Goal: Task Accomplishment & Management: Manage account settings

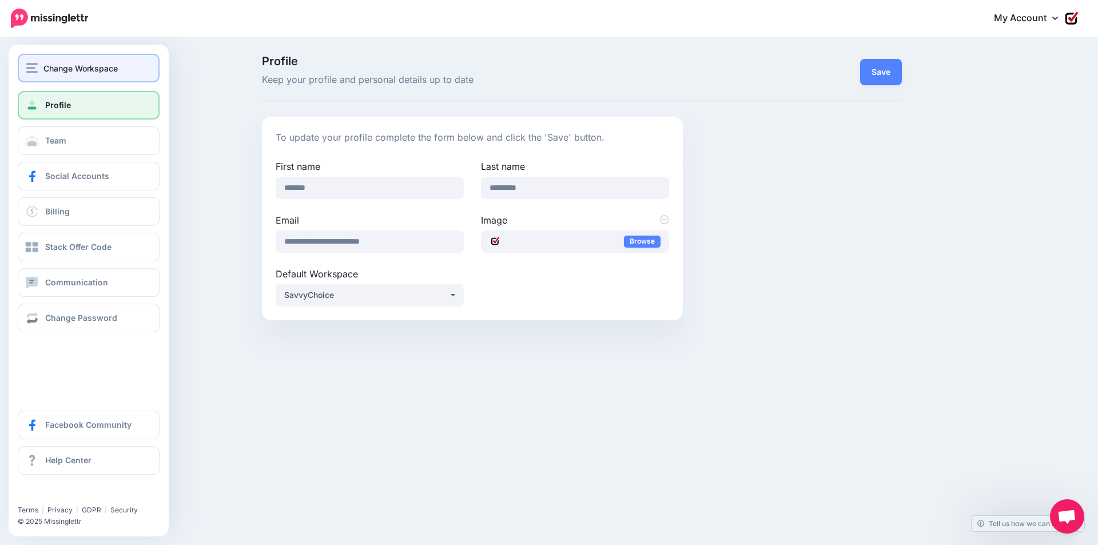
click at [79, 72] on span "Change Workspace" at bounding box center [80, 68] width 74 height 13
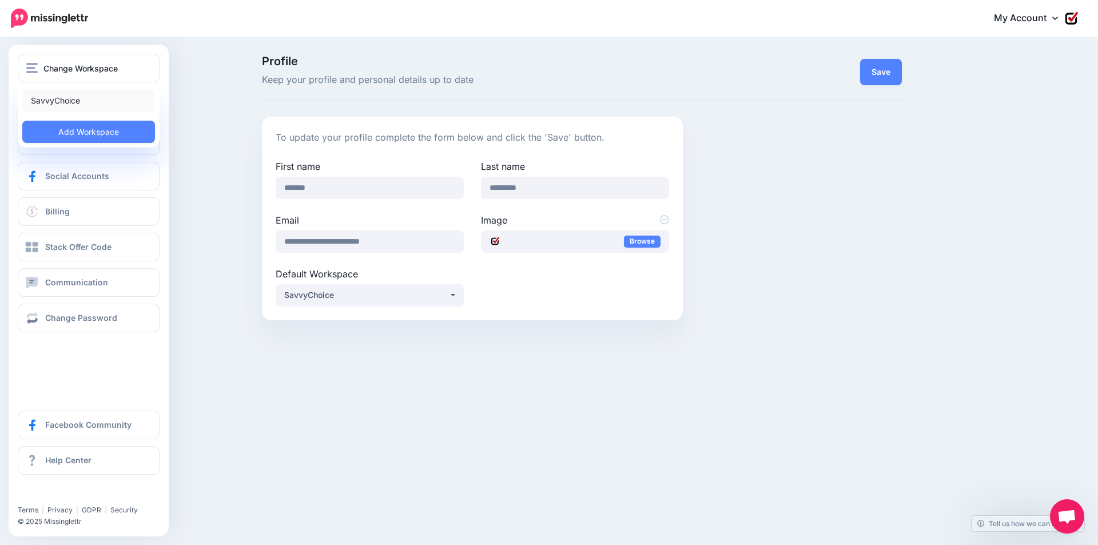
click at [73, 100] on link "SavvyChoice" at bounding box center [88, 100] width 133 height 22
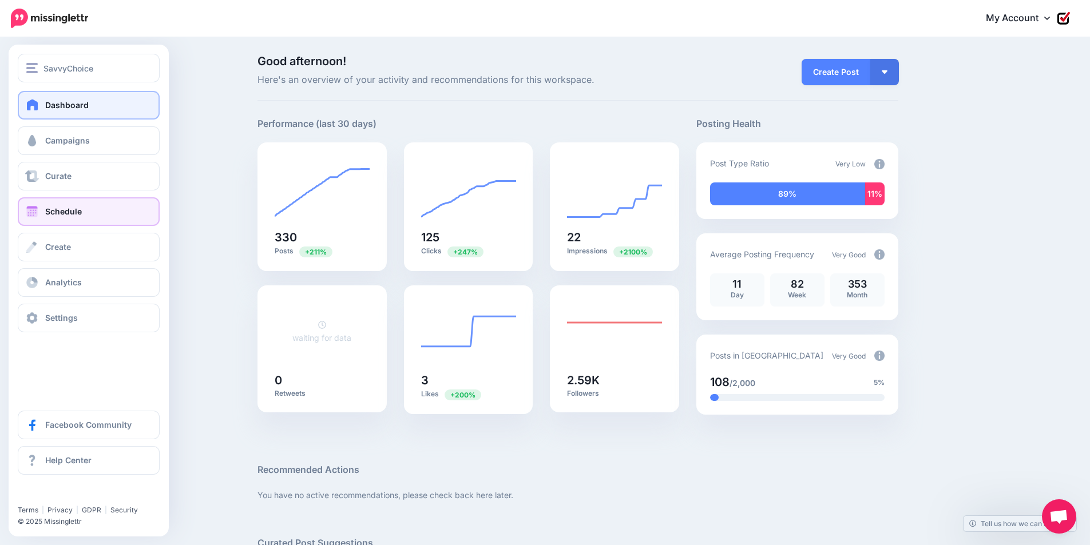
click at [81, 215] on span "Schedule" at bounding box center [63, 212] width 37 height 10
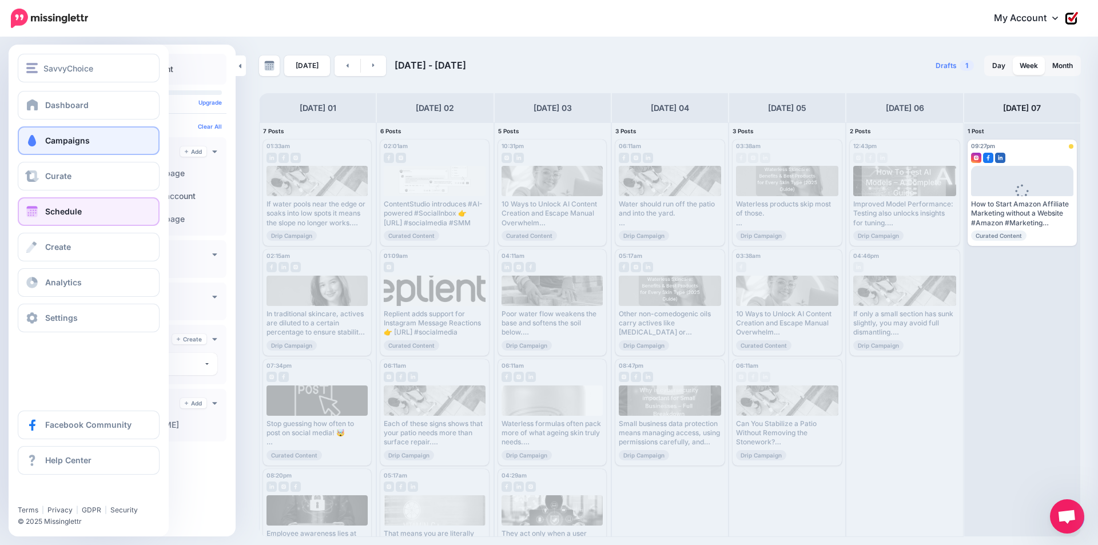
click at [60, 140] on span "Campaigns" at bounding box center [67, 141] width 45 height 10
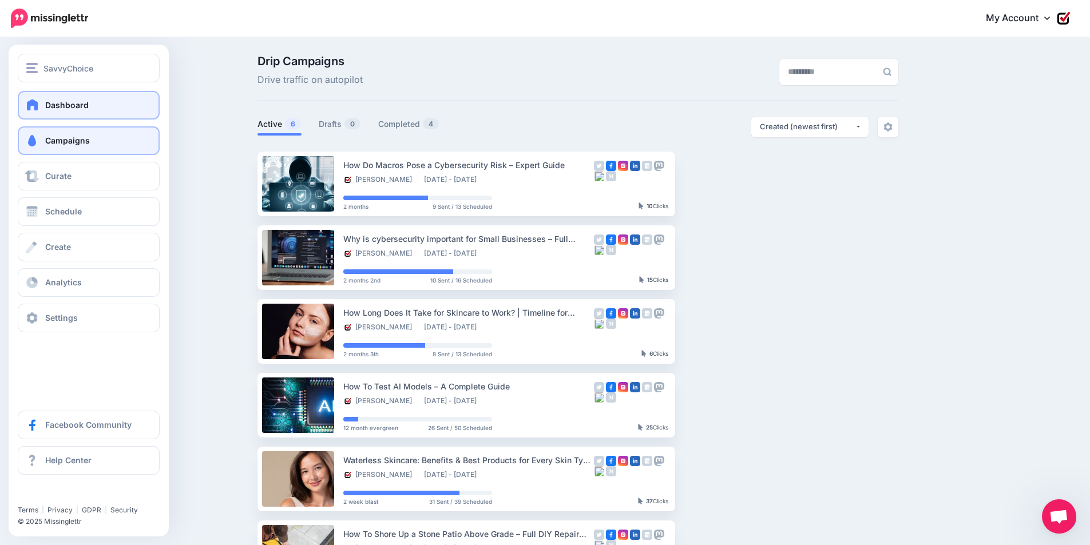
click at [41, 104] on link "Dashboard" at bounding box center [89, 105] width 142 height 29
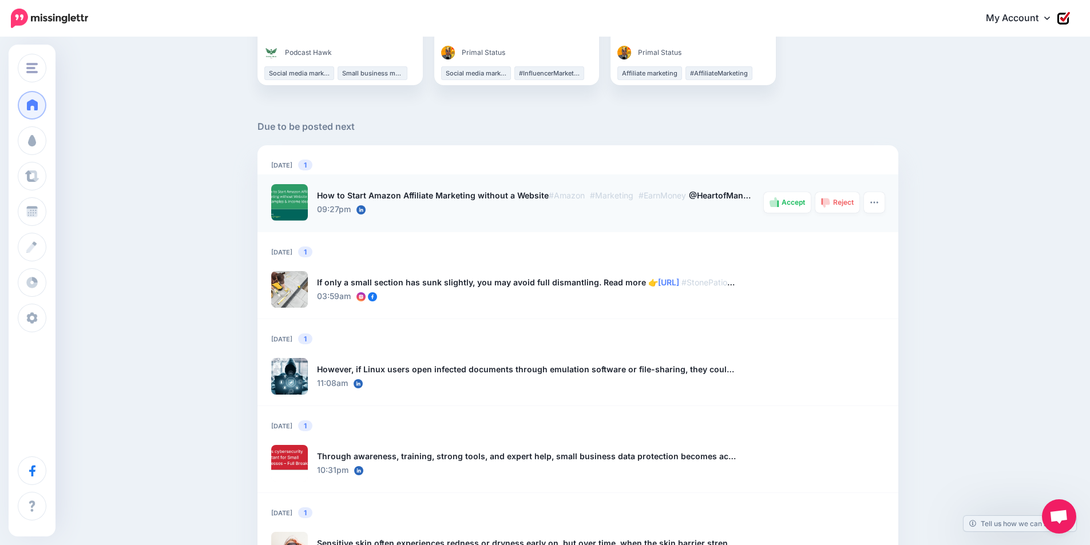
scroll to position [686, 0]
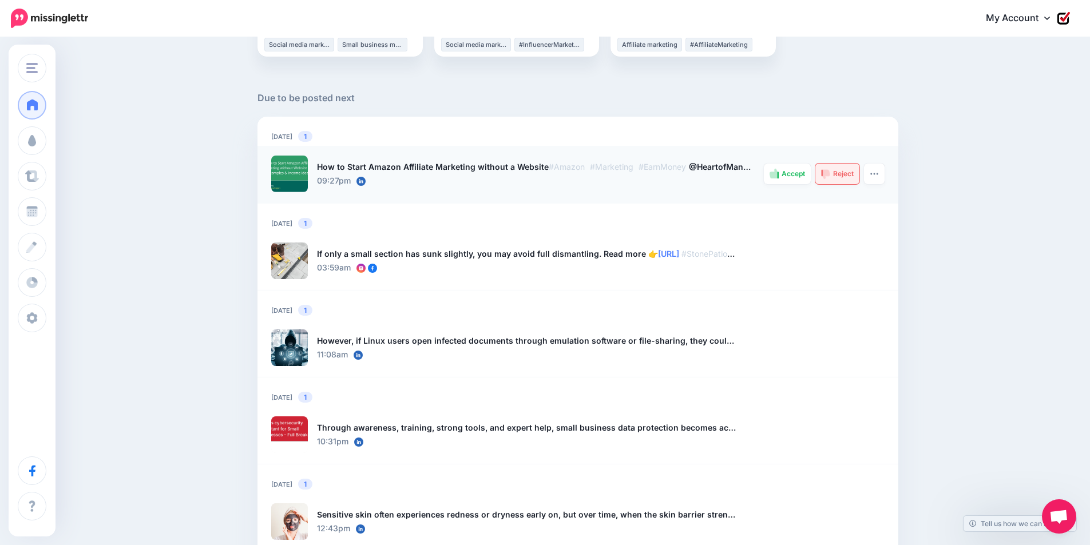
click at [845, 174] on span "Reject" at bounding box center [843, 173] width 21 height 7
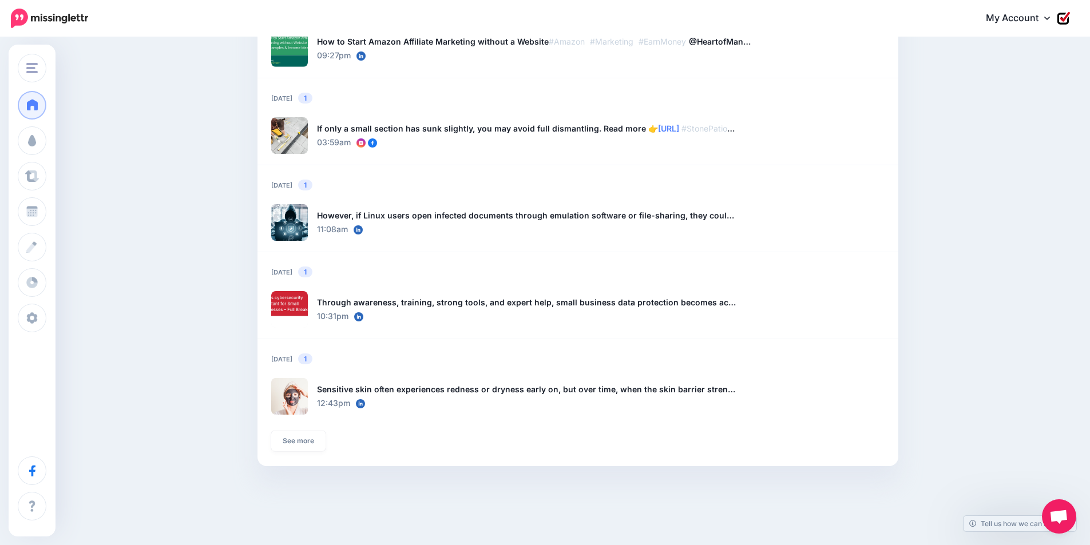
scroll to position [848, 0]
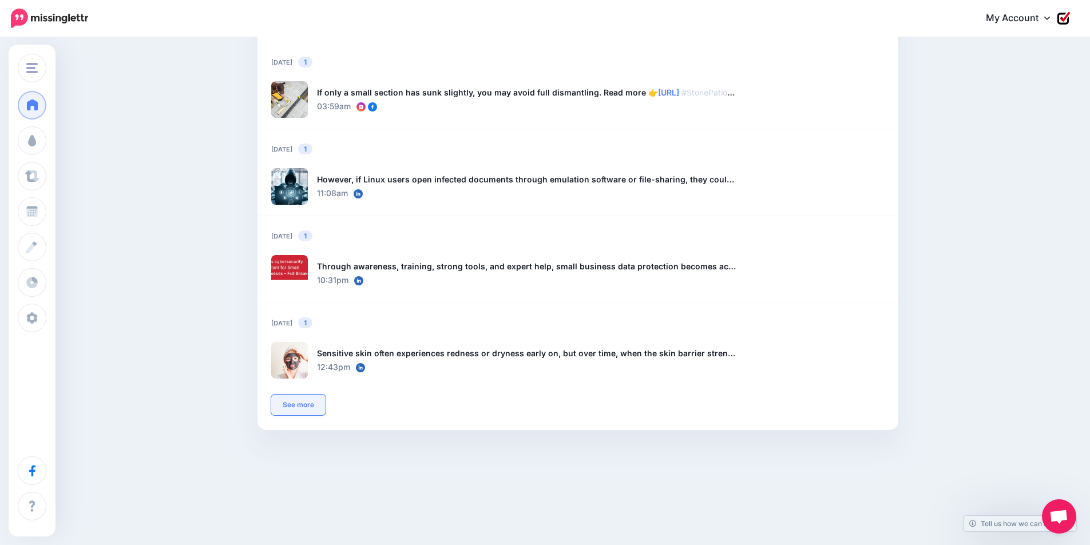
click at [304, 404] on link "See more" at bounding box center [298, 405] width 54 height 21
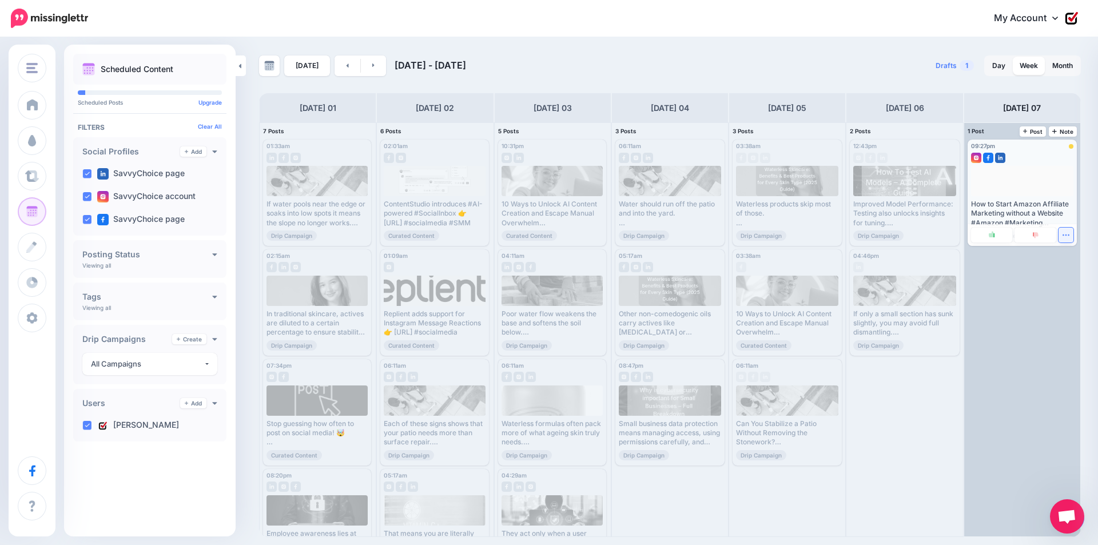
click at [1066, 235] on icon "button" at bounding box center [1066, 235] width 6 height 1
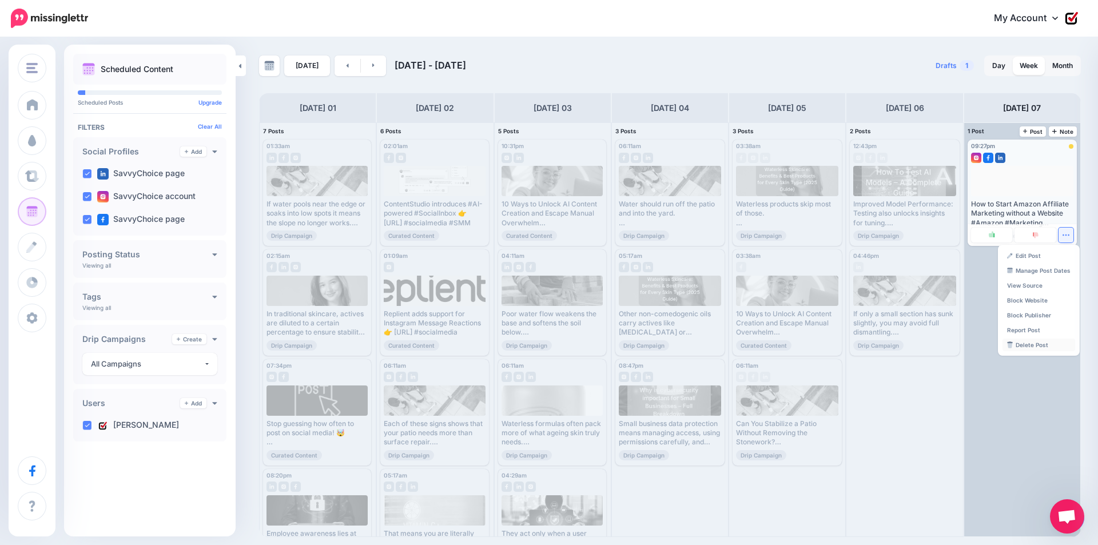
click at [1036, 343] on link "Delete Post" at bounding box center [1039, 345] width 73 height 13
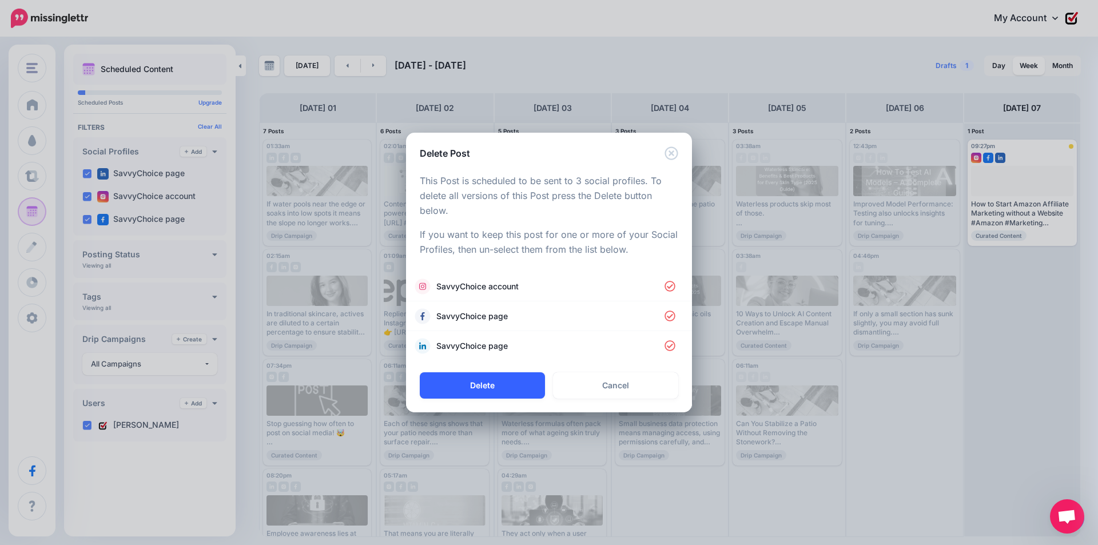
click at [498, 379] on button "Delete" at bounding box center [482, 385] width 125 height 26
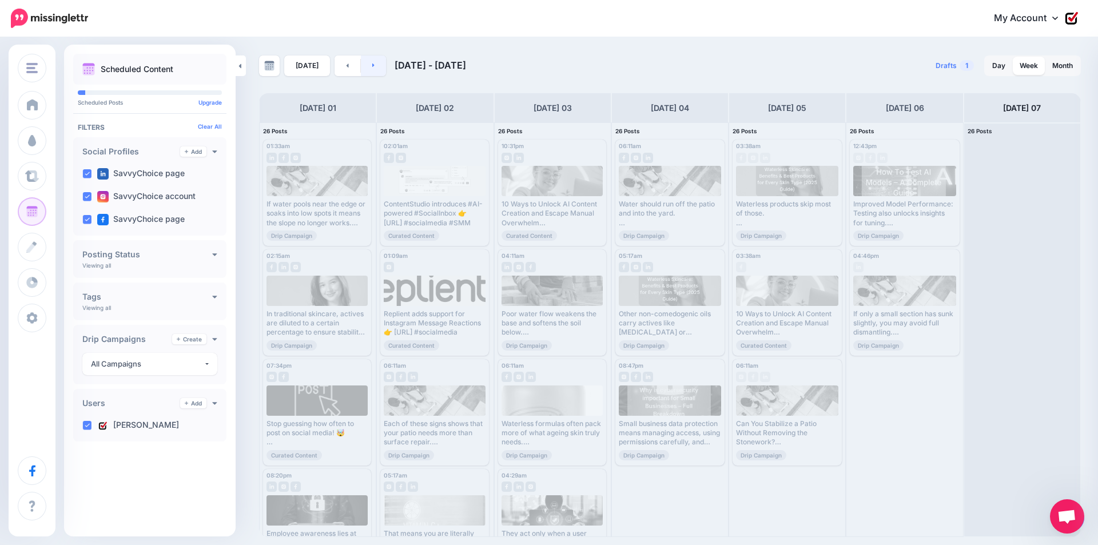
click at [372, 68] on icon at bounding box center [373, 65] width 2 height 4
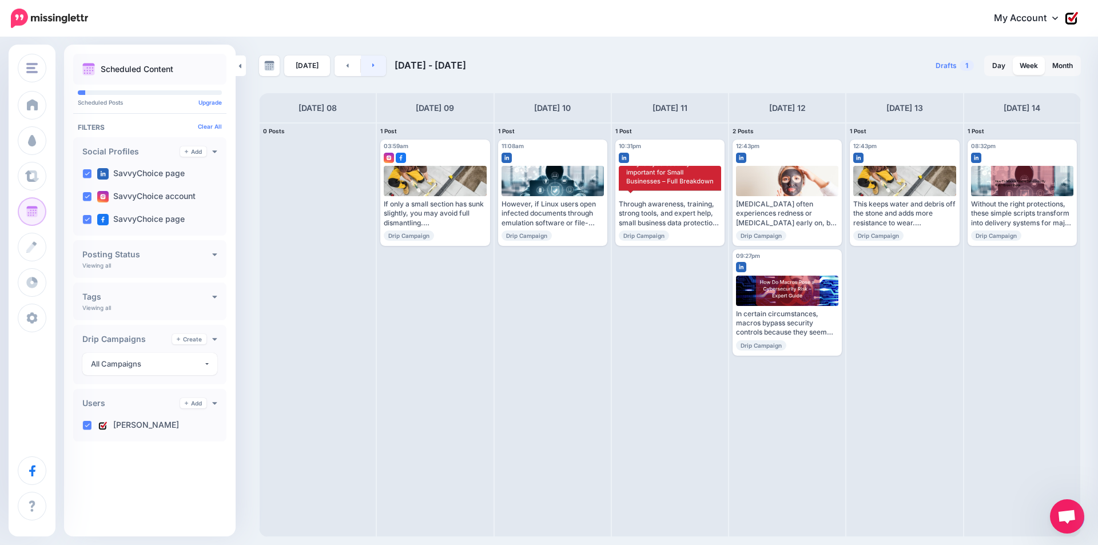
click at [372, 68] on icon at bounding box center [373, 65] width 2 height 4
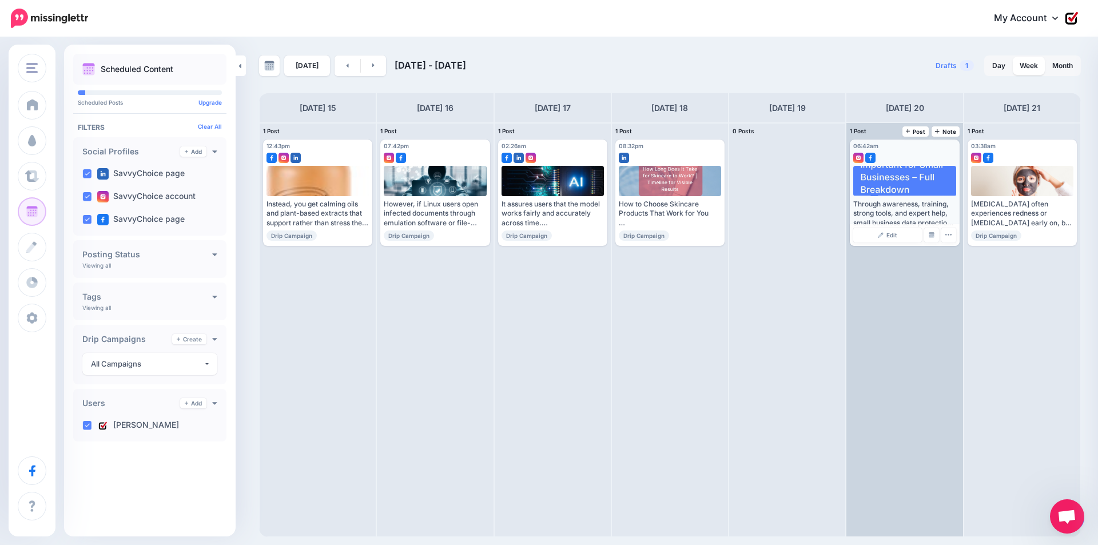
click at [927, 199] on div "Through awareness, training, strong tools, and expert help, small business data…" at bounding box center [905, 204] width 102 height 77
click at [911, 176] on div at bounding box center [905, 181] width 103 height 30
click at [947, 239] on button "button" at bounding box center [949, 235] width 15 height 15
click at [965, 271] on link "Delete Post" at bounding box center [975, 270] width 59 height 13
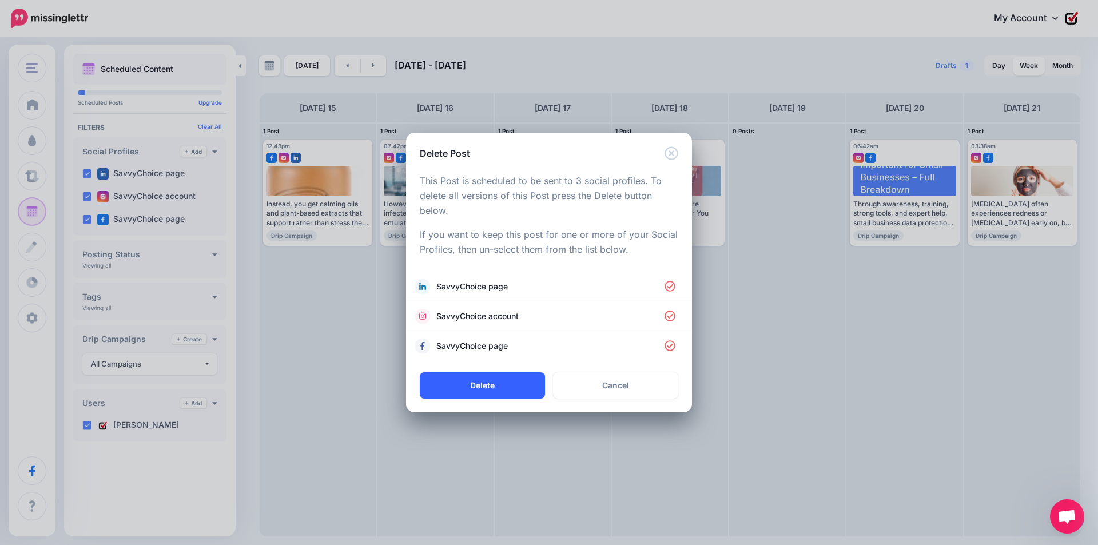
click at [495, 382] on button "Delete" at bounding box center [482, 385] width 125 height 26
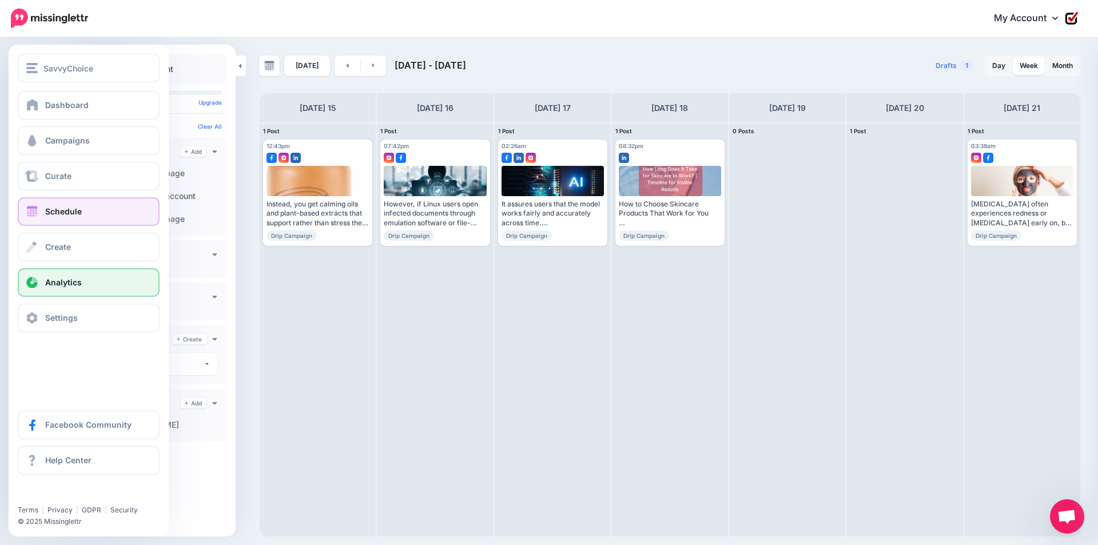
click at [31, 283] on span at bounding box center [32, 282] width 15 height 11
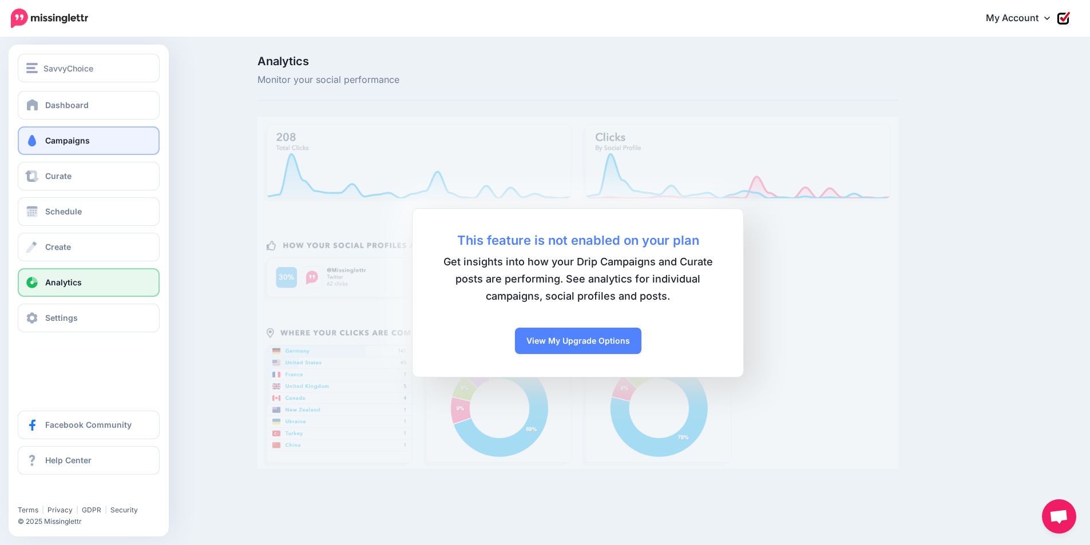
click at [52, 140] on span "Campaigns" at bounding box center [67, 141] width 45 height 10
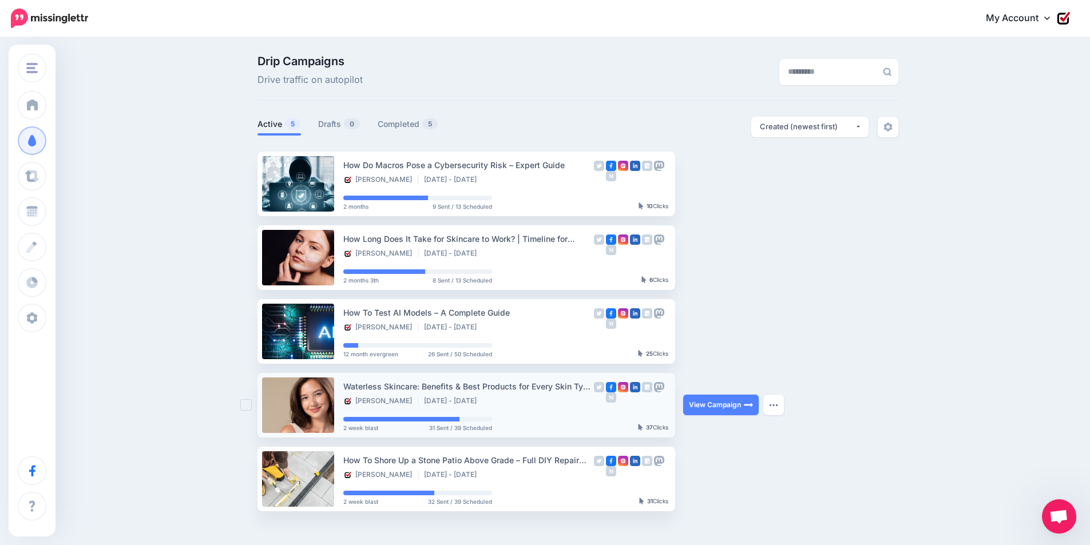
scroll to position [81, 0]
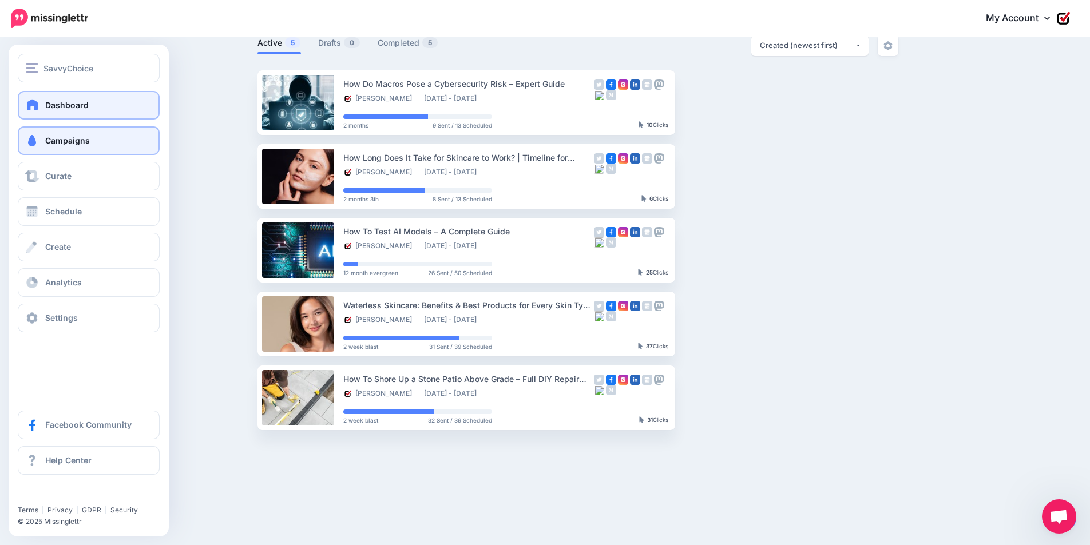
click at [55, 108] on span "Dashboard" at bounding box center [66, 105] width 43 height 10
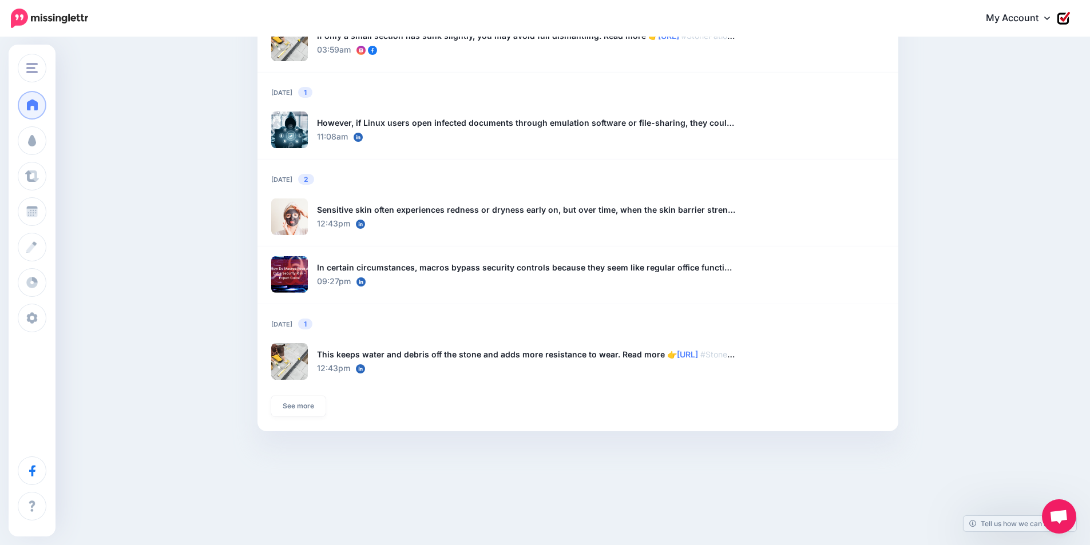
scroll to position [819, 0]
click at [297, 406] on link "See more" at bounding box center [298, 405] width 54 height 21
